Goal: Information Seeking & Learning: Learn about a topic

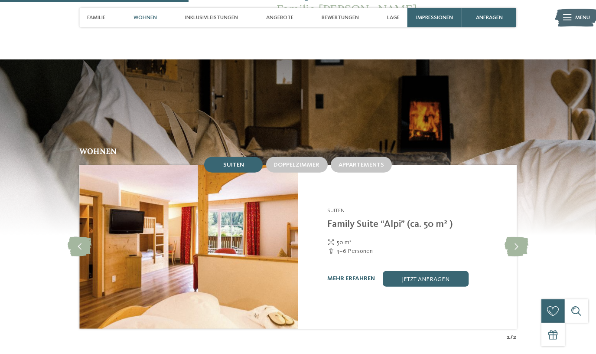
scroll to position [910, 0]
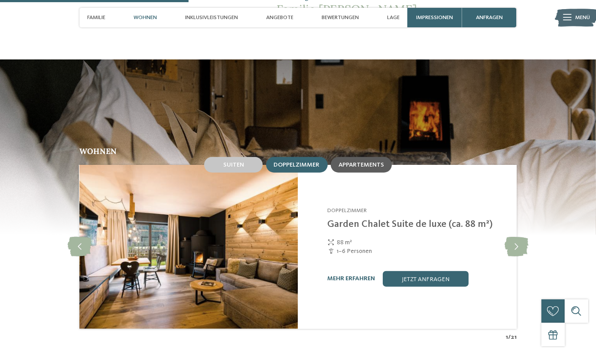
click at [373, 162] on span "Appartements" at bounding box center [362, 165] width 46 height 6
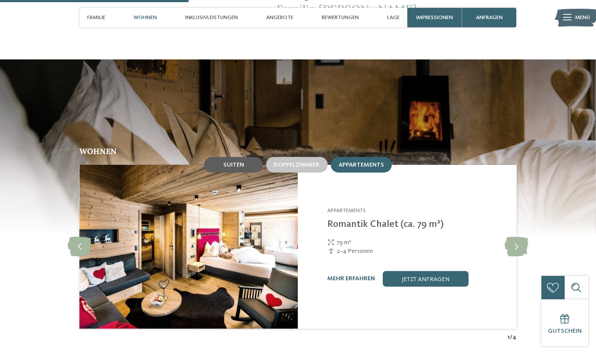
click at [248, 158] on div "Suiten" at bounding box center [233, 165] width 59 height 16
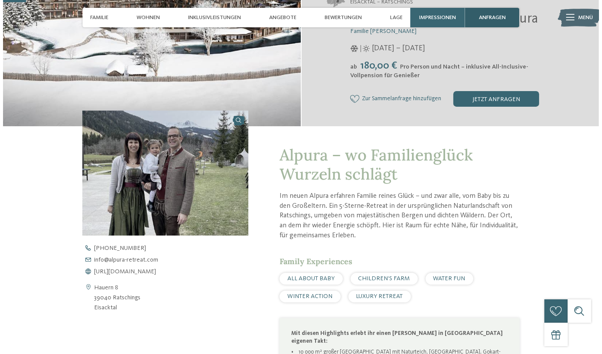
scroll to position [0, 0]
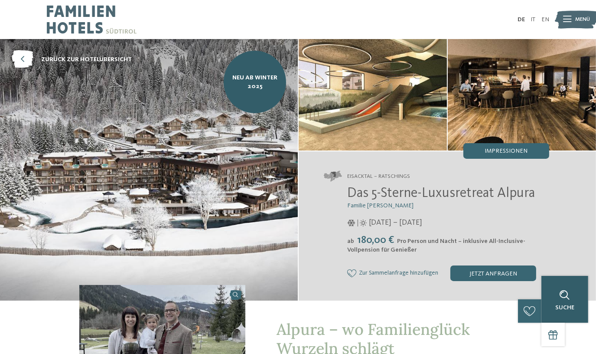
click at [581, 320] on div "Suche" at bounding box center [565, 299] width 47 height 47
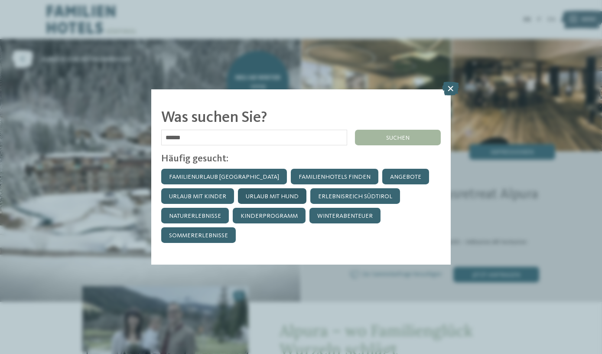
type input "******"
click input "******" at bounding box center [0, 0] width 0 height 0
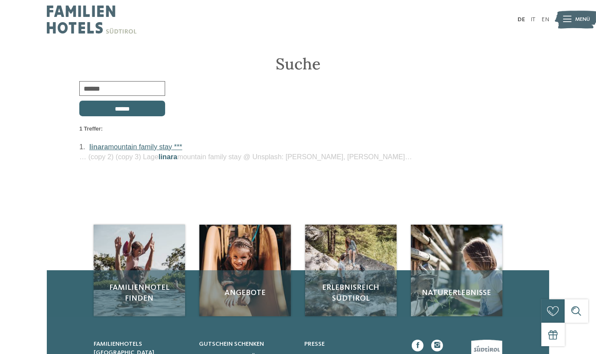
click at [152, 147] on link "linara mountain family stay ***" at bounding box center [135, 147] width 93 height 8
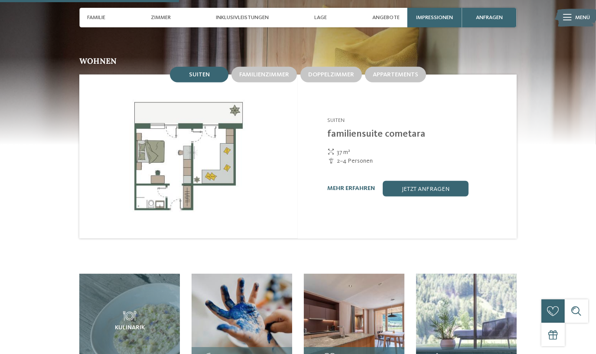
scroll to position [709, 0]
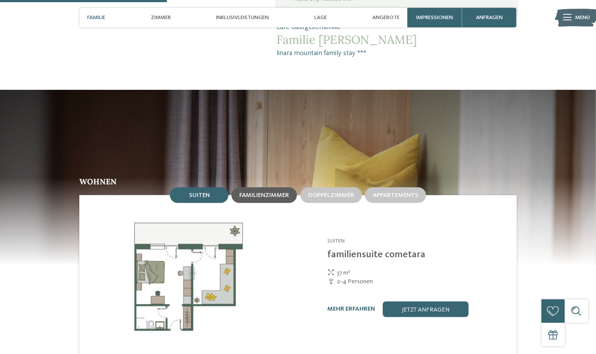
click at [273, 192] on span "Familienzimmer" at bounding box center [264, 195] width 50 height 6
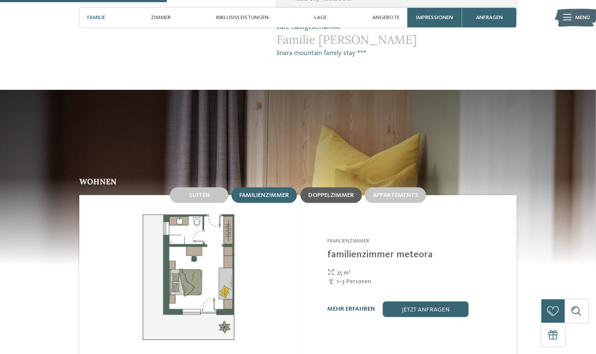
click at [349, 192] on span "Doppelzimmer" at bounding box center [331, 195] width 46 height 6
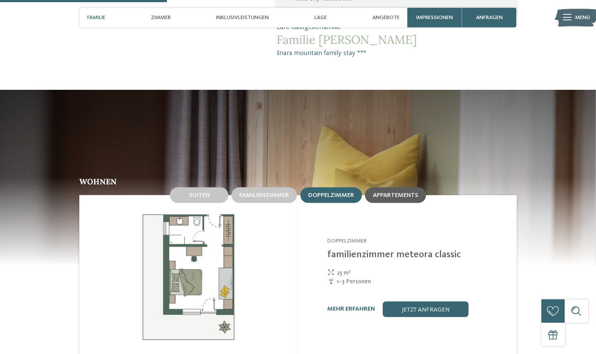
click at [405, 192] on span "Appartements" at bounding box center [396, 195] width 46 height 6
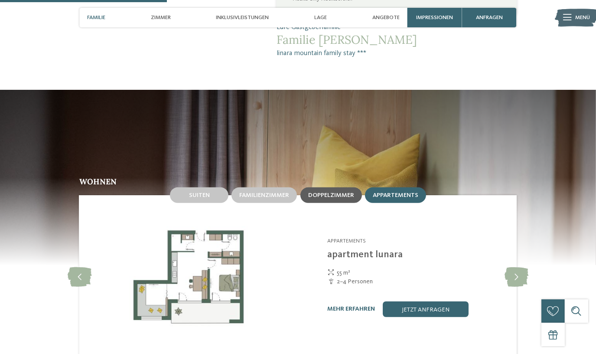
click at [327, 192] on span "Doppelzimmer" at bounding box center [331, 195] width 46 height 6
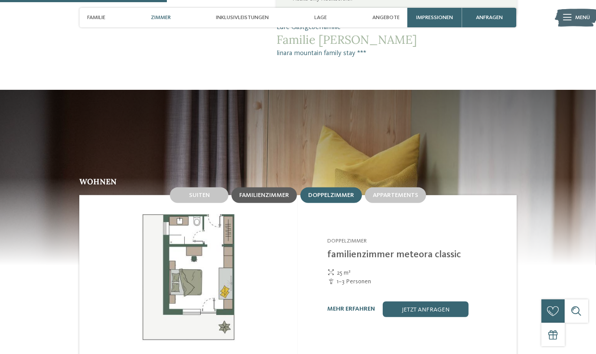
click at [252, 191] on div "Familienzimmer" at bounding box center [264, 194] width 50 height 7
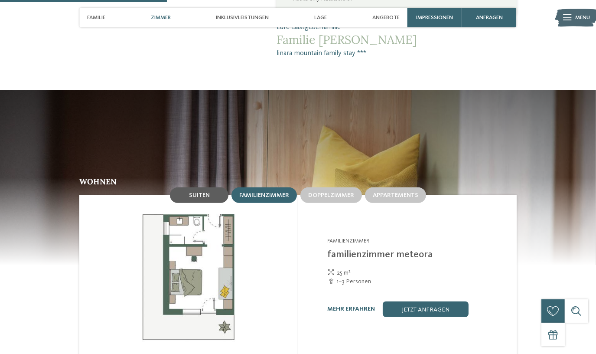
click at [215, 187] on div "Suiten" at bounding box center [199, 195] width 59 height 16
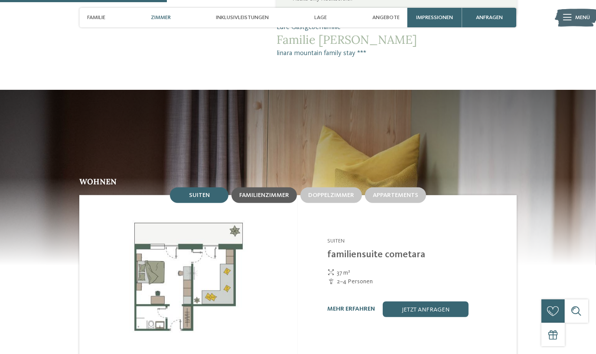
click at [270, 192] on span "Familienzimmer" at bounding box center [264, 195] width 50 height 6
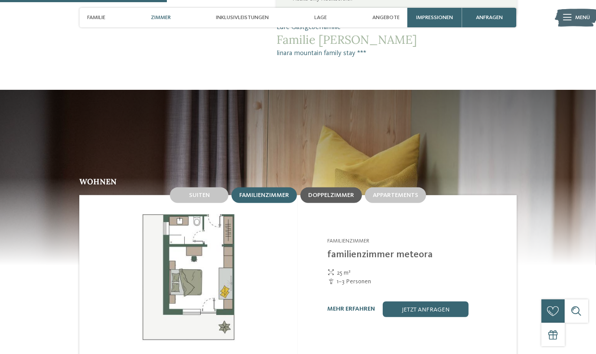
click at [330, 192] on span "Doppelzimmer" at bounding box center [331, 195] width 46 height 6
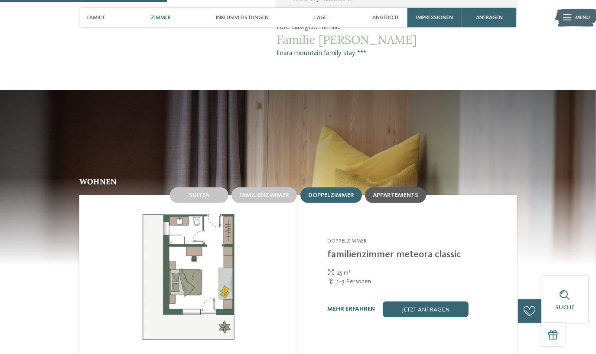
click at [405, 192] on span "Appartements" at bounding box center [396, 195] width 46 height 6
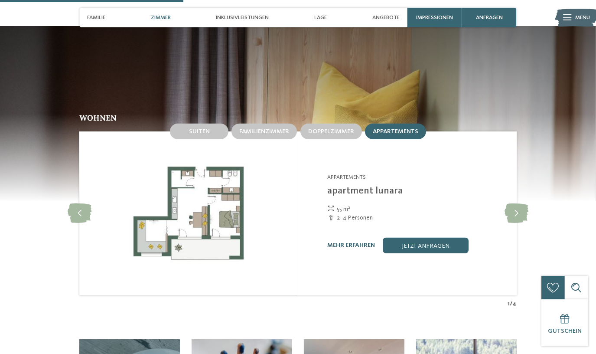
scroll to position [788, 0]
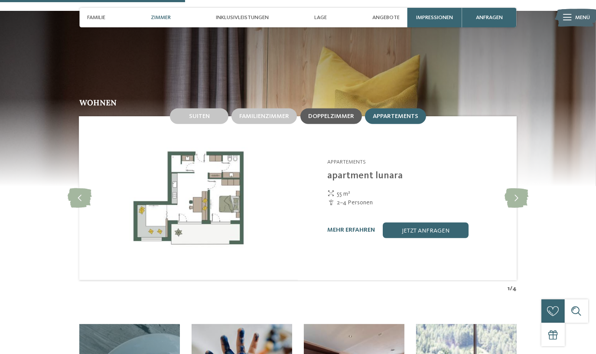
click at [318, 113] on span "Doppelzimmer" at bounding box center [331, 116] width 46 height 6
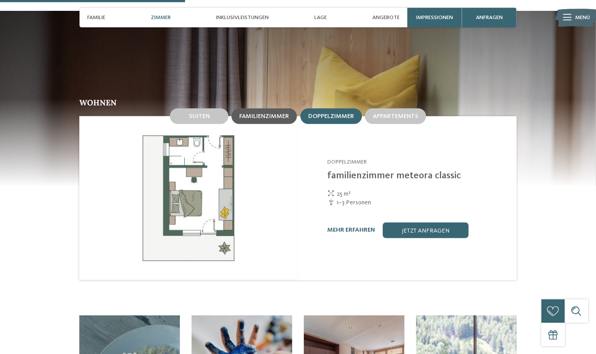
click at [259, 108] on div "Familienzimmer" at bounding box center [264, 116] width 65 height 16
